Goal: Task Accomplishment & Management: Manage account settings

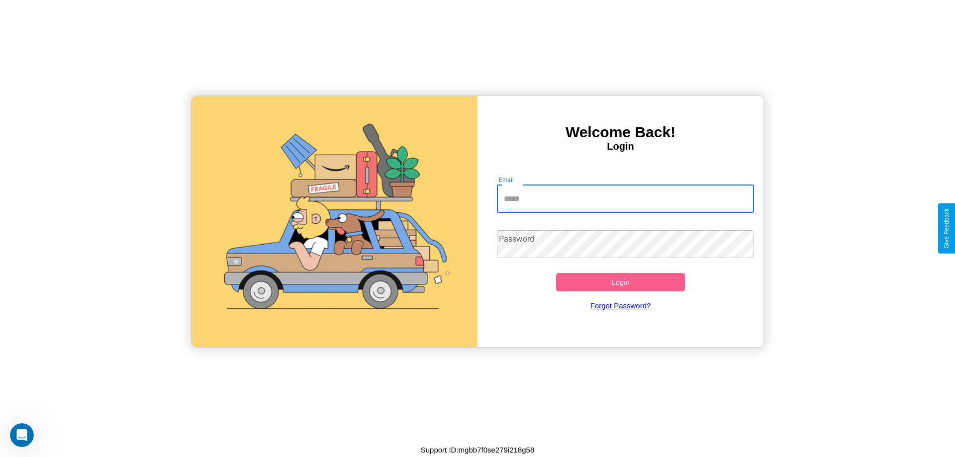
click at [625, 198] on input "Email" at bounding box center [626, 199] width 258 height 28
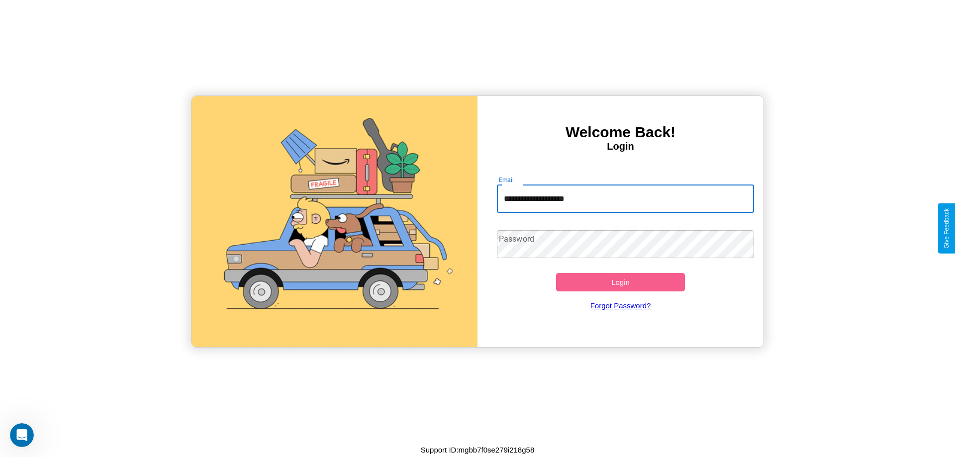
type input "**********"
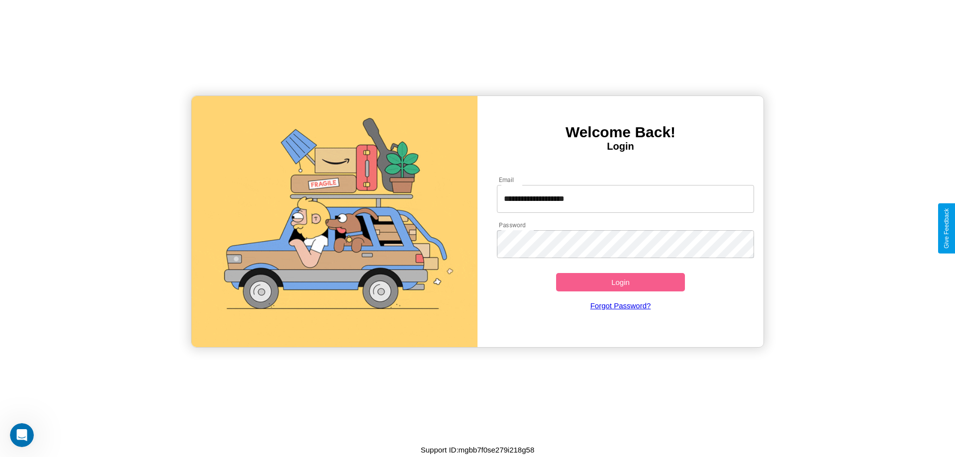
click at [620, 282] on button "Login" at bounding box center [620, 282] width 129 height 18
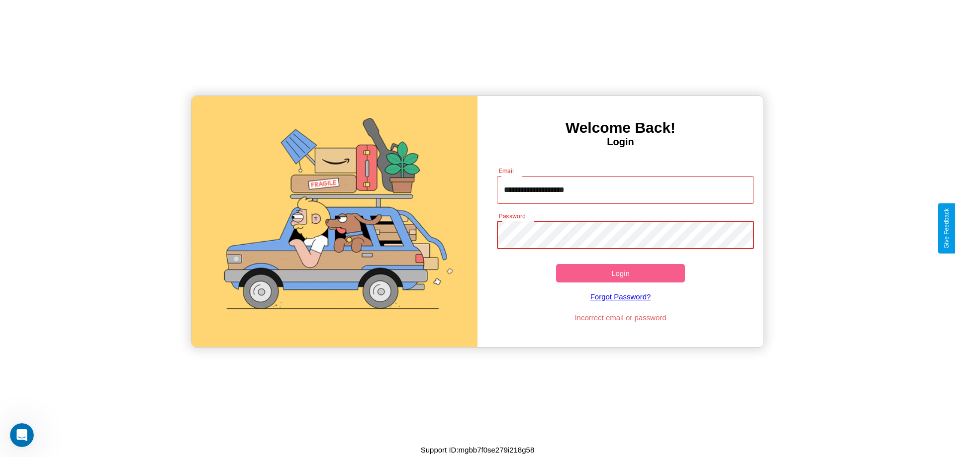
click at [620, 273] on button "Login" at bounding box center [620, 273] width 129 height 18
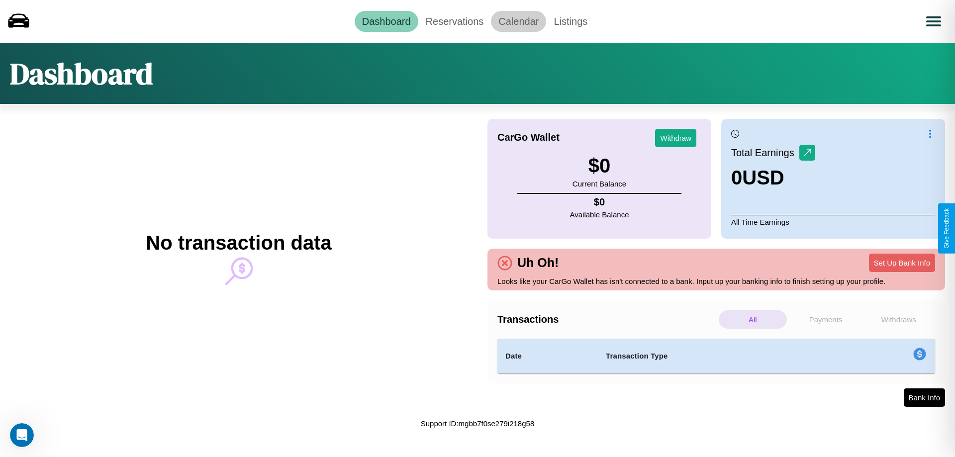
click at [518, 21] on link "Calendar" at bounding box center [518, 21] width 55 height 21
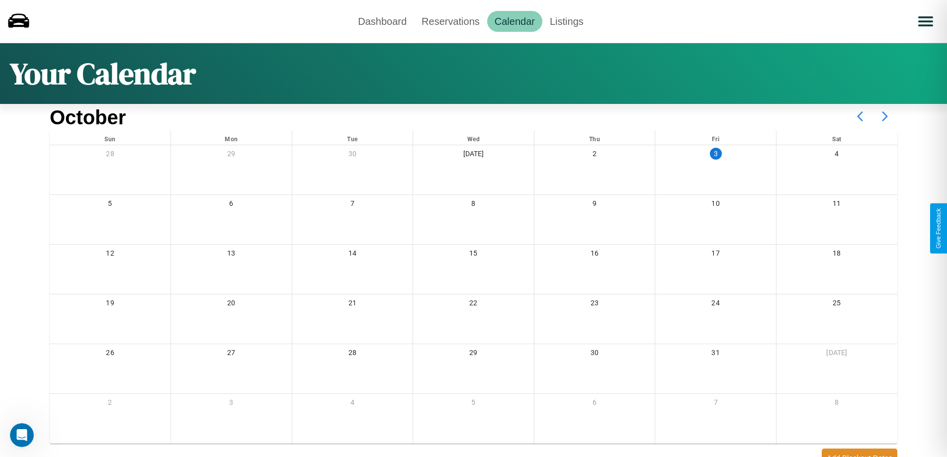
click at [885, 116] on icon at bounding box center [885, 116] width 25 height 25
click at [451, 21] on link "Reservations" at bounding box center [450, 21] width 73 height 21
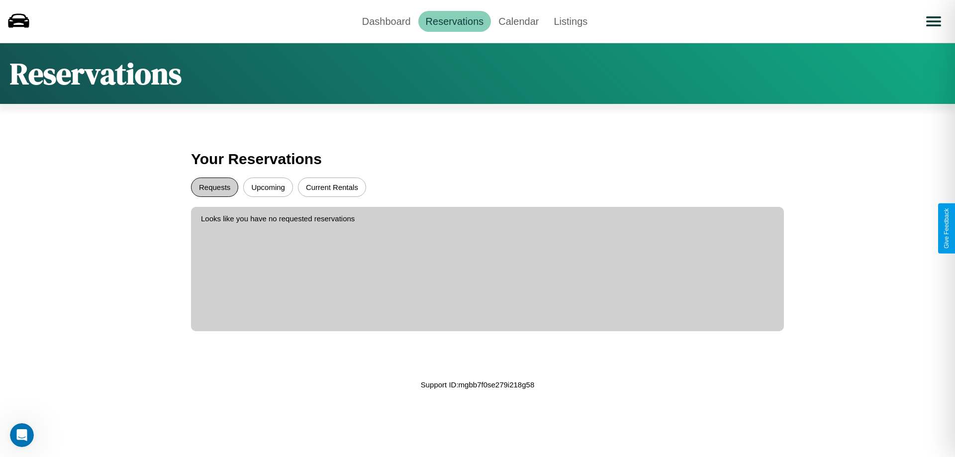
click at [214, 187] on button "Requests" at bounding box center [214, 187] width 47 height 19
click at [332, 187] on button "Current Rentals" at bounding box center [332, 187] width 68 height 19
